Goal: Information Seeking & Learning: Learn about a topic

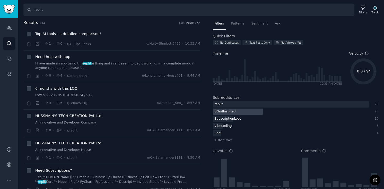
click at [230, 112] on div "BGodInspired" at bounding box center [225, 111] width 25 height 6
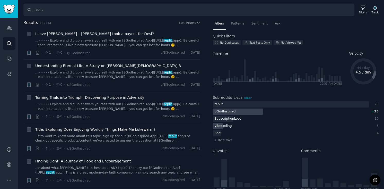
click at [248, 123] on div "vibecoding" at bounding box center [291, 126] width 156 height 6
click at [285, 91] on div "Quick Filters No Duplicates Text Posts Only Not Viewed Yet Timeline Wed 10/1/20…" at bounding box center [296, 164] width 166 height 262
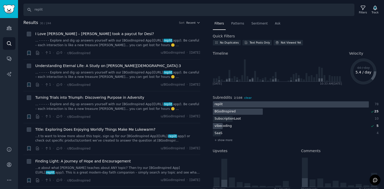
click at [233, 102] on div at bounding box center [291, 104] width 156 height 6
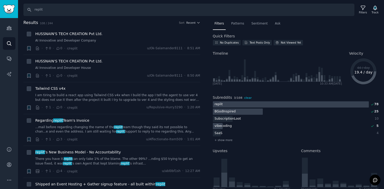
click at [224, 38] on h2 "Quick Filters" at bounding box center [224, 35] width 22 height 5
click at [365, 14] on div "Filters" at bounding box center [363, 13] width 8 height 4
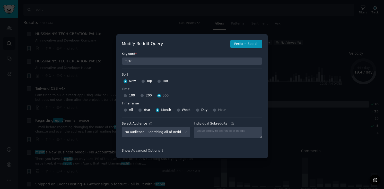
click at [320, 88] on div at bounding box center [192, 94] width 384 height 189
